Goal: Find specific page/section

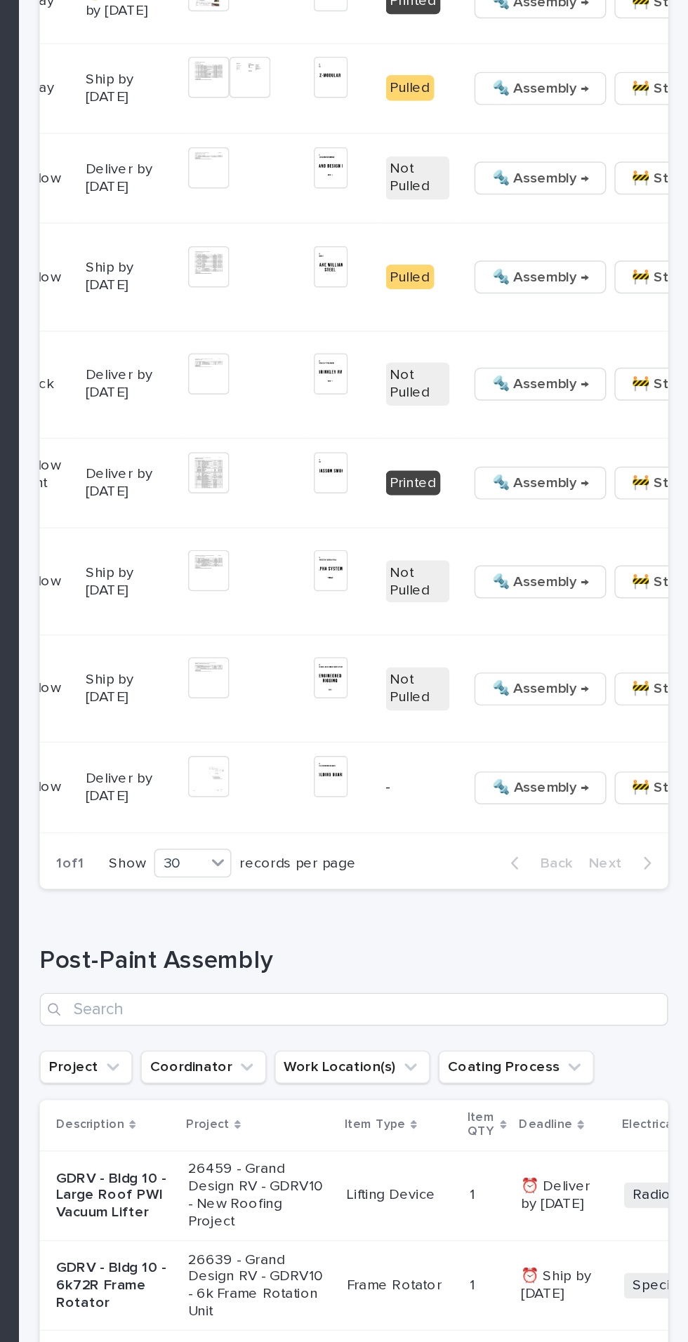
scroll to position [0, 368]
click at [648, 57] on span "🚧 Staging →" at bounding box center [677, 48] width 58 height 17
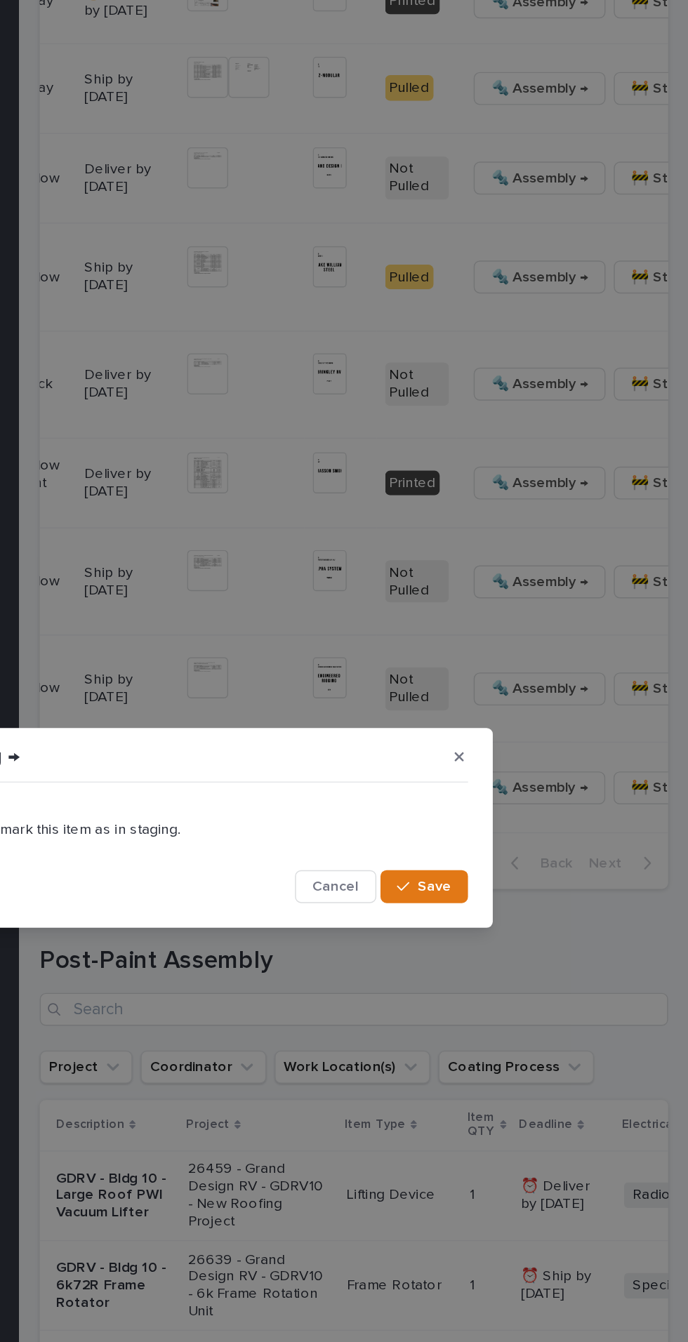
scroll to position [0, 0]
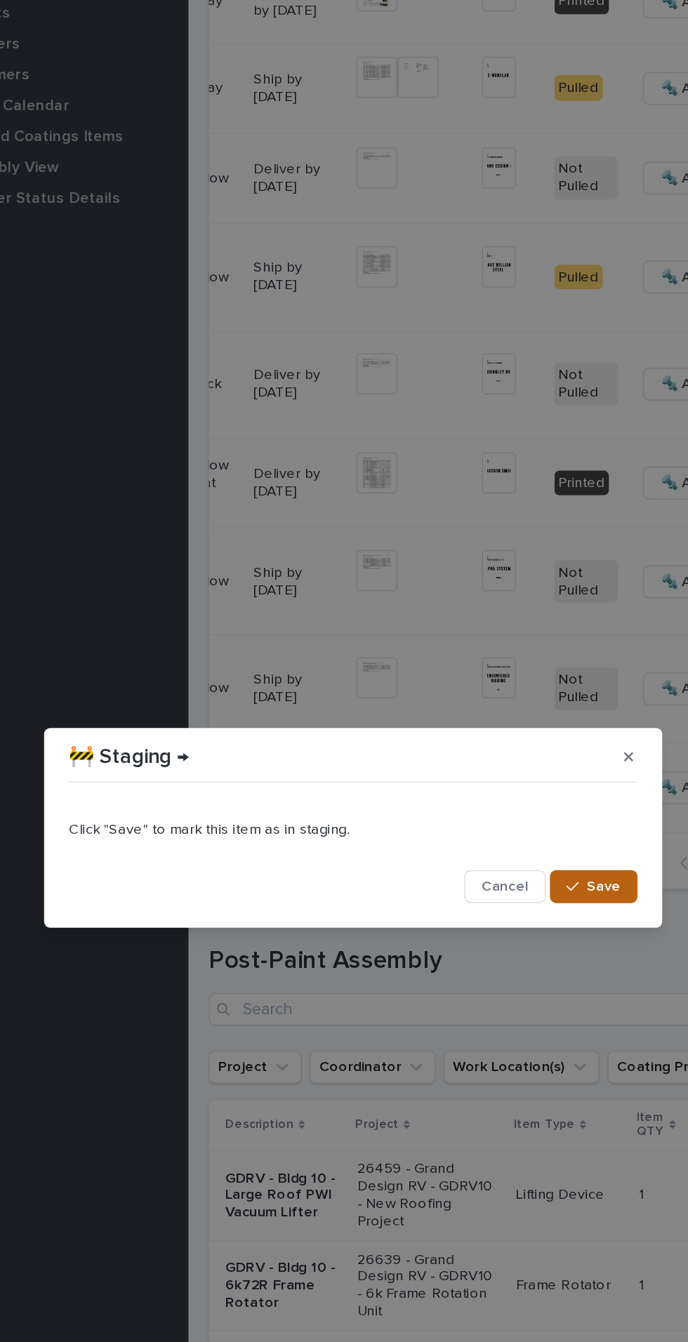
click at [510, 711] on span "Save" at bounding box center [514, 710] width 23 height 13
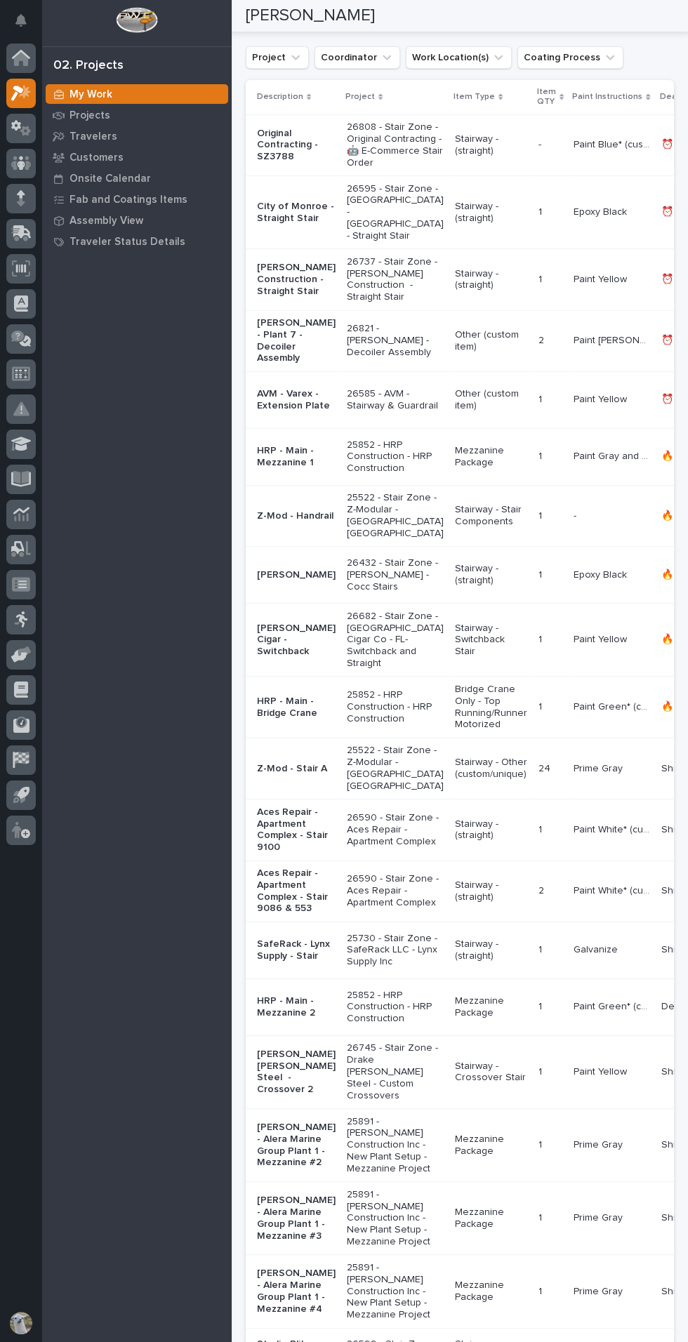
scroll to position [115, 0]
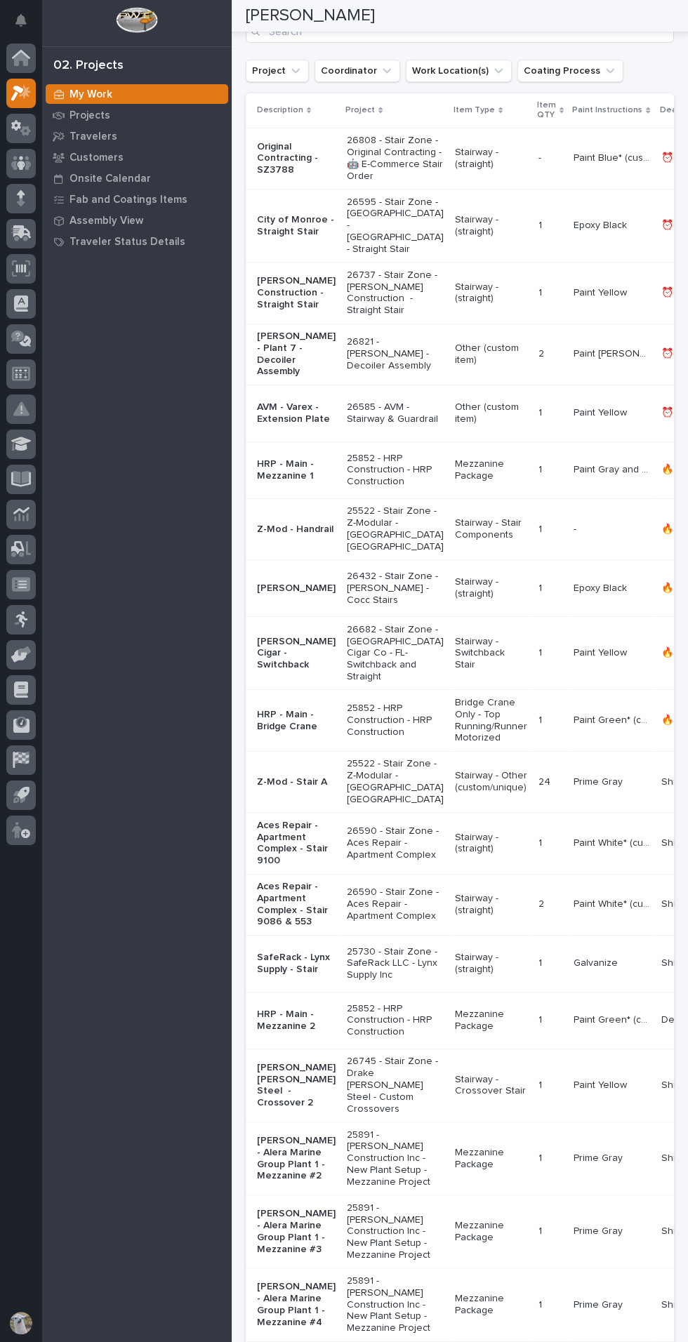
click at [354, 488] on p "25852 - HRP Construction - HRP Construction" at bounding box center [395, 470] width 97 height 35
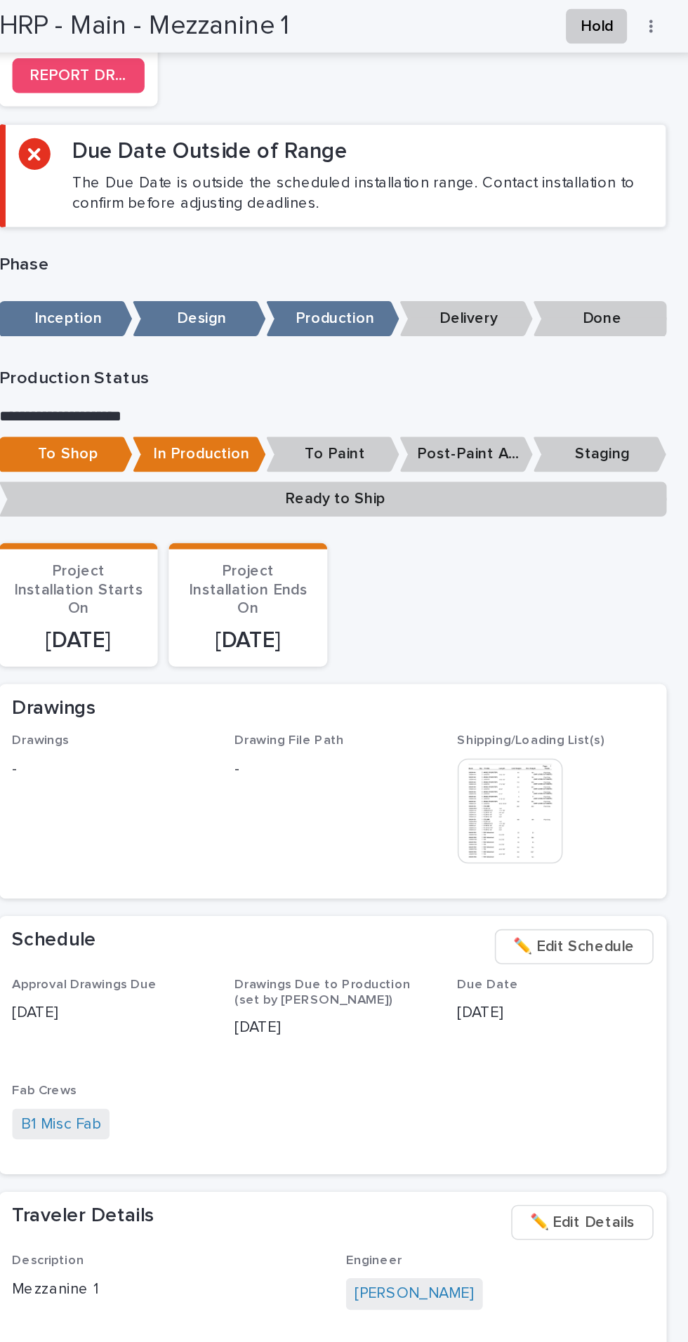
scroll to position [502, 0]
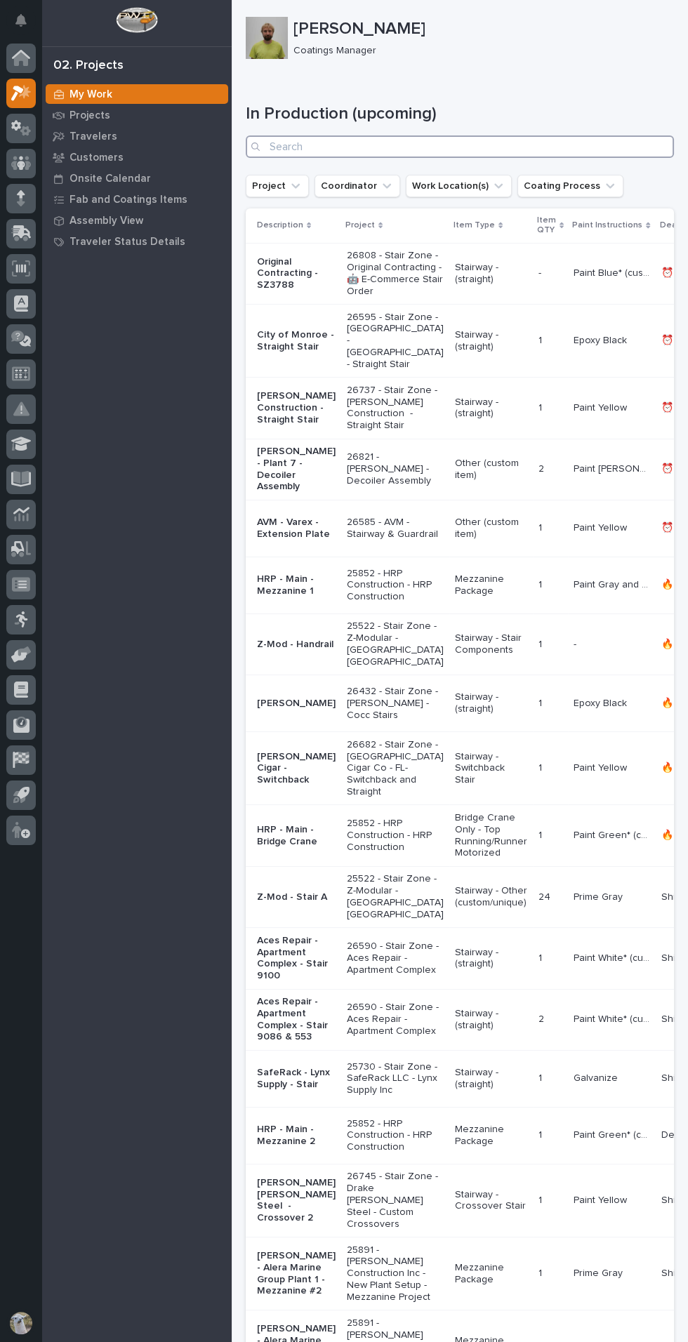
click at [295, 146] on input "Search" at bounding box center [460, 146] width 428 height 22
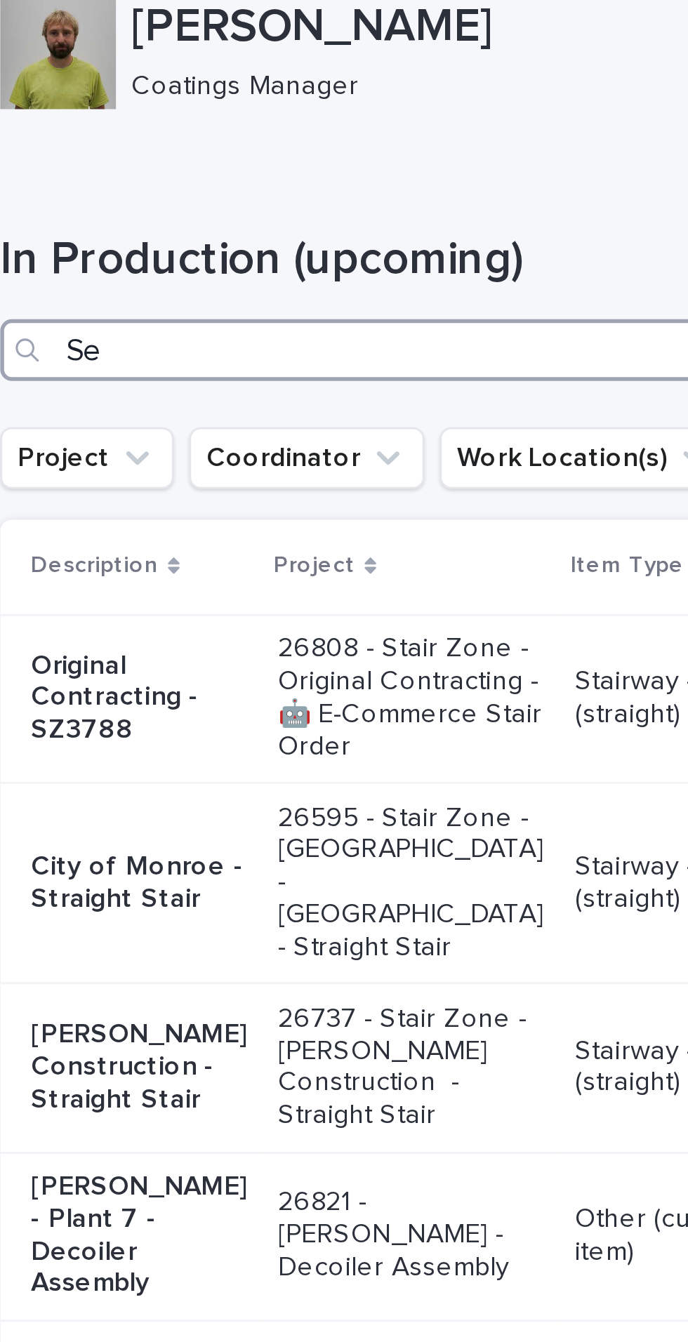
type input "Sea"
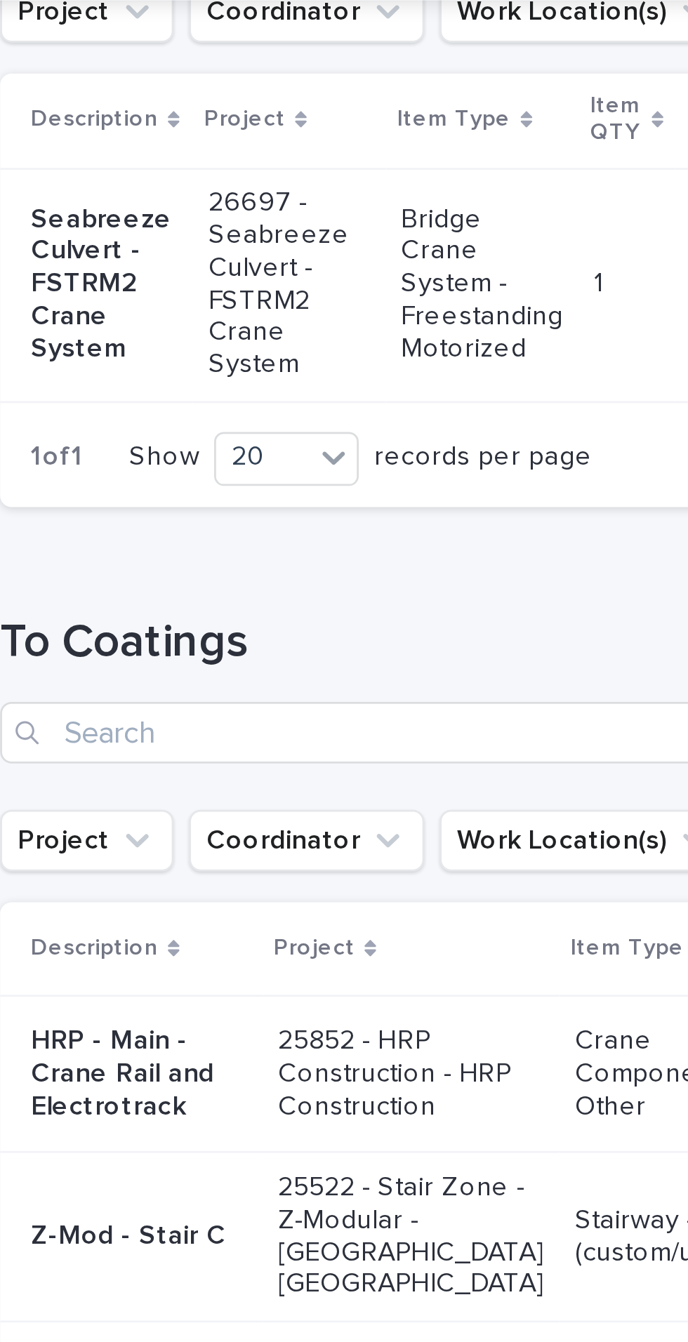
scroll to position [149, 0]
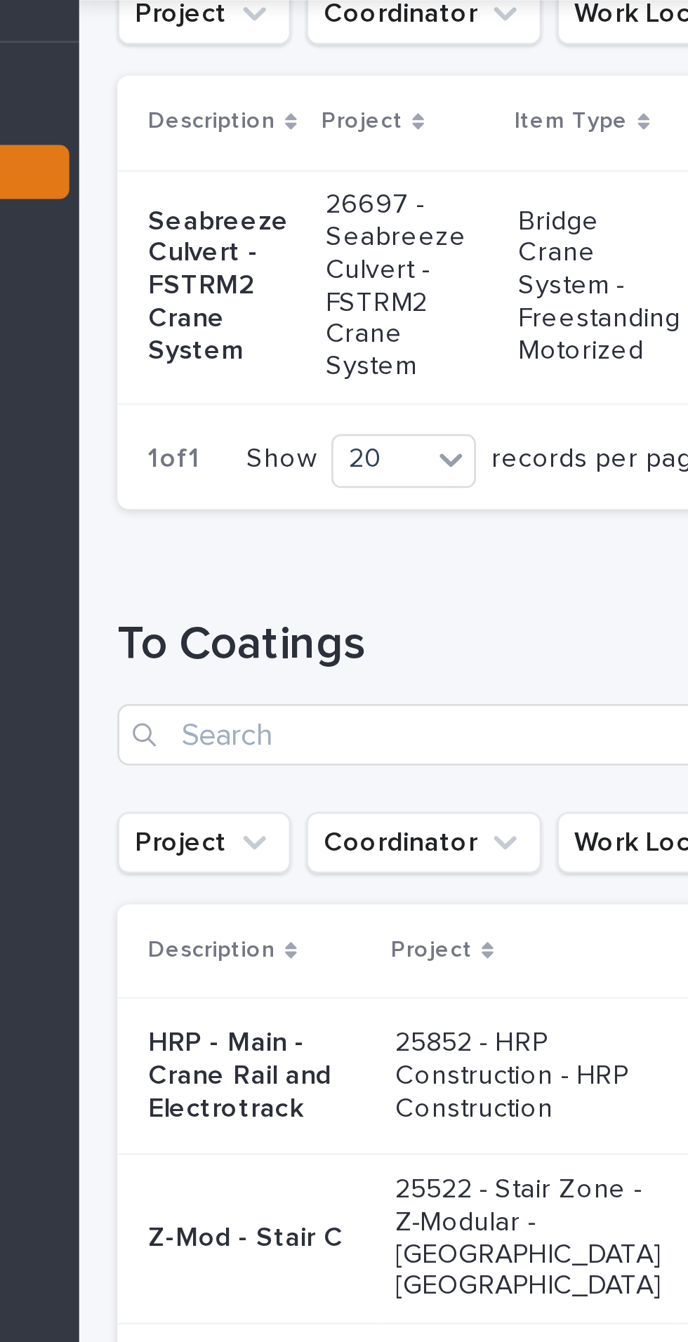
click at [277, 136] on p "Seabreeze Culvert - FSTRM2 Crane System" at bounding box center [283, 136] width 53 height 59
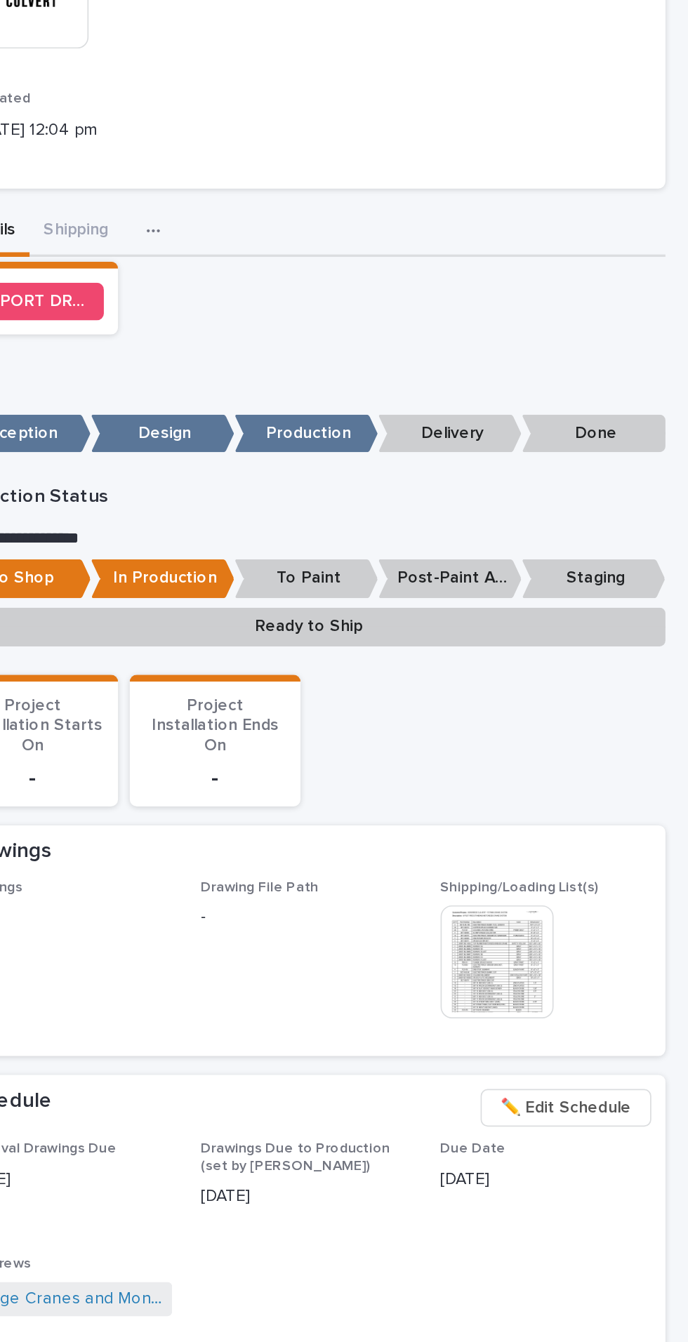
scroll to position [234, 0]
